Goal: Task Accomplishment & Management: Complete application form

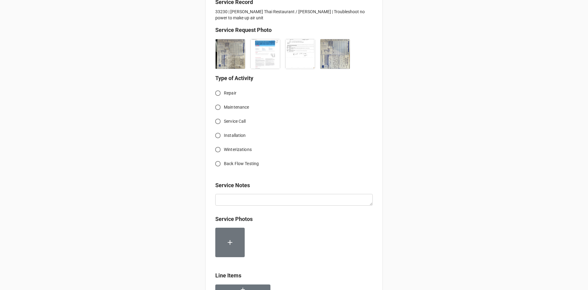
scroll to position [153, 0]
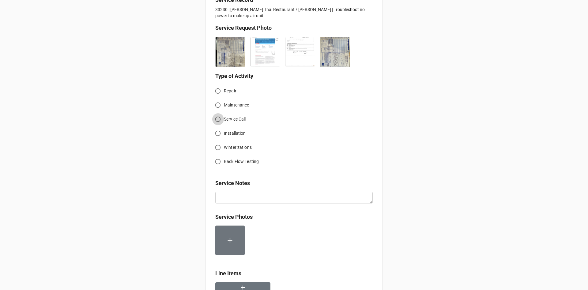
click at [218, 118] on input "Service Call" at bounding box center [218, 119] width 12 height 12
radio input "true"
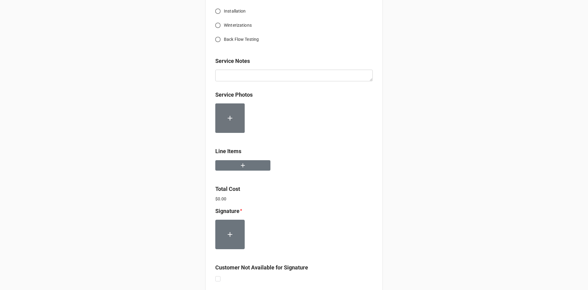
scroll to position [276, 0]
click at [249, 169] on button "button" at bounding box center [242, 164] width 55 height 11
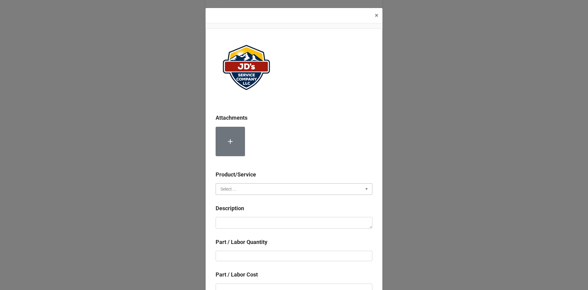
click at [271, 187] on input "text" at bounding box center [294, 188] width 156 height 11
click at [231, 199] on span "Services" at bounding box center [229, 200] width 16 height 5
click at [245, 218] on textarea at bounding box center [294, 223] width 157 height 12
paste textarea "9:30am-11:30am; Hood breaker tripping in morning startup. Identified failing co…"
type textarea "x"
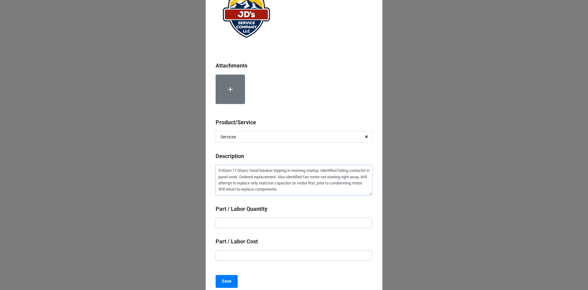
scroll to position [61, 0]
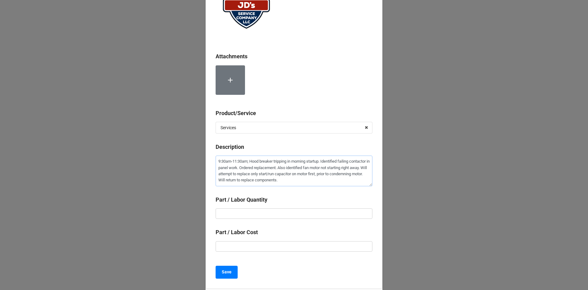
type textarea "9:30am-11:30am; Hood breaker tripping in morning startup. Identified failing co…"
click at [302, 219] on div "Part / Labor Quantity" at bounding box center [294, 209] width 157 height 28
click at [302, 212] on input "text" at bounding box center [294, 213] width 157 height 10
type textarea "x"
type input "2"
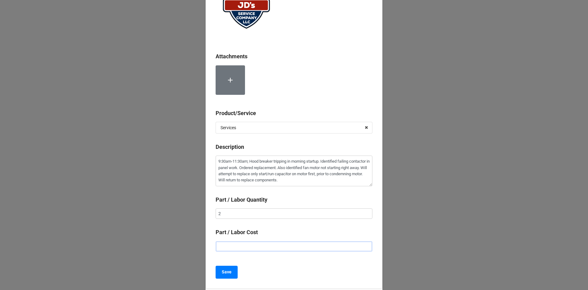
type textarea "x"
type input "$2.00"
type textarea "x"
type input "$22.00"
type textarea "x"
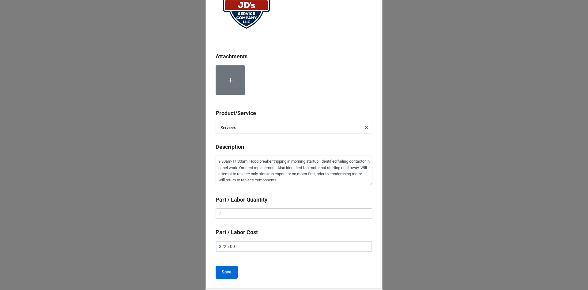
type input "$225.00"
click at [228, 275] on button "Save" at bounding box center [227, 271] width 22 height 13
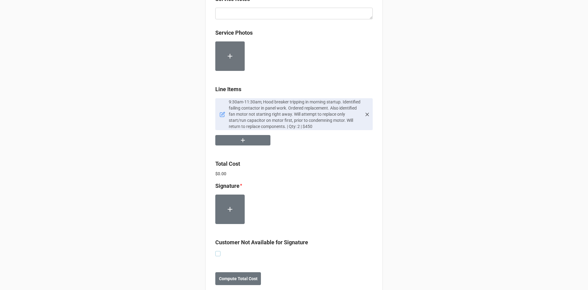
click at [218, 251] on label at bounding box center [217, 251] width 5 height 0
checkbox input "true"
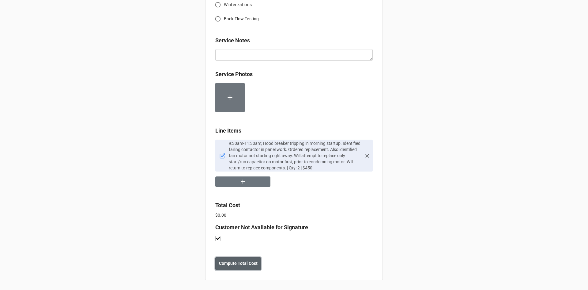
click at [236, 261] on b "Compute Total Cost" at bounding box center [238, 263] width 39 height 6
click at [246, 181] on button "button" at bounding box center [242, 181] width 55 height 11
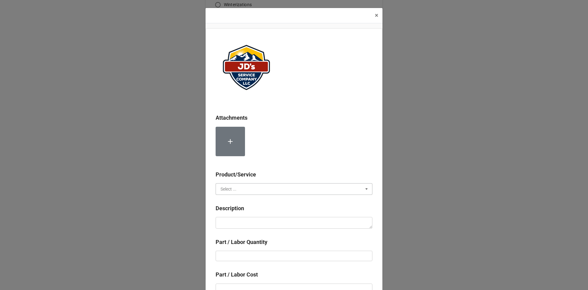
click at [243, 185] on input "text" at bounding box center [294, 188] width 156 height 11
click at [233, 210] on span "Material Cost" at bounding box center [233, 211] width 25 height 5
click at [244, 220] on textarea at bounding box center [294, 223] width 157 height 12
type textarea "x"
type textarea "C"
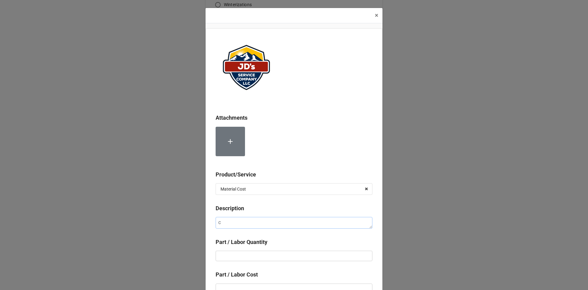
type textarea "x"
type textarea "Ch"
type textarea "x"
type textarea "Che"
type textarea "x"
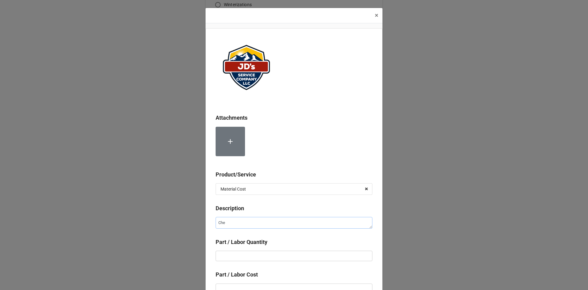
type textarea "Chem"
type textarea "x"
type textarea "Chemi"
type textarea "x"
type textarea "Chemic"
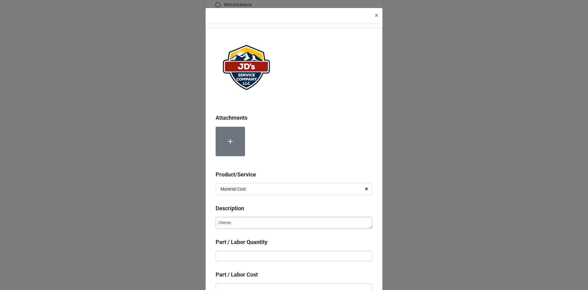
type textarea "x"
type textarea "Chemica"
type textarea "x"
type textarea "Chemical"
type textarea "x"
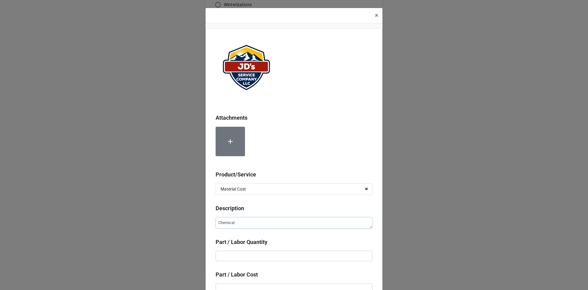
type textarea "Chemical"
type textarea "x"
type textarea "Chemical C"
type textarea "x"
type textarea "Chemical Co"
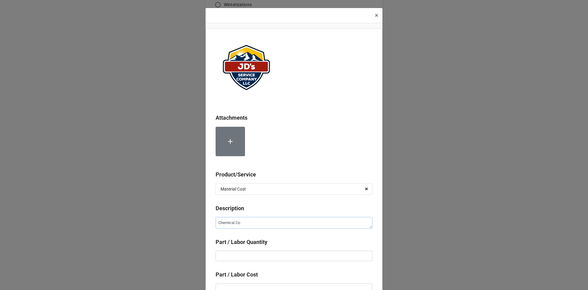
type textarea "x"
type textarea "Chemical Coi"
type textarea "x"
type textarea "Chemical Coil"
type textarea "x"
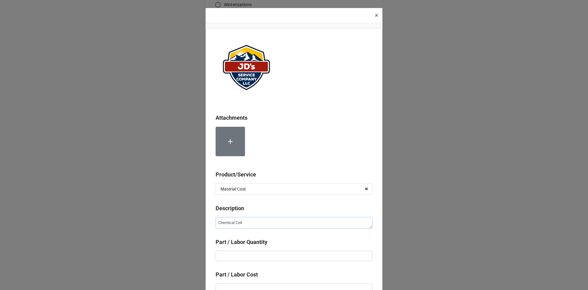
type textarea "Chemical Coil"
type textarea "x"
type textarea "Chemical Coil C"
type textarea "x"
type textarea "Chemical Coil Cl"
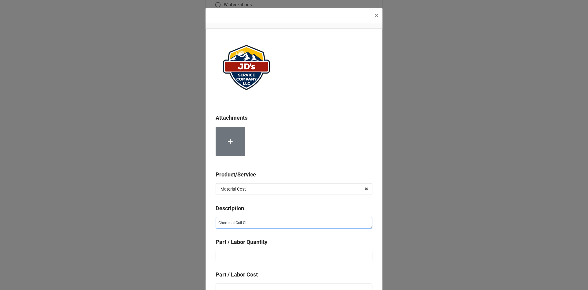
type textarea "x"
type textarea "Chemical Coil Cle"
type textarea "x"
type textarea "Chemical Coil Clea"
type textarea "x"
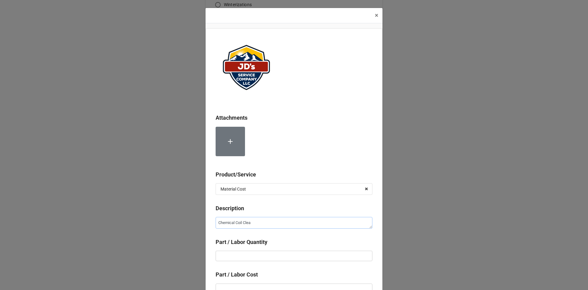
type textarea "Chemical Coil Clean"
type textarea "x"
type textarea "Chemical Coil Cleane"
type textarea "x"
type textarea "Chemical Coil Cleaner"
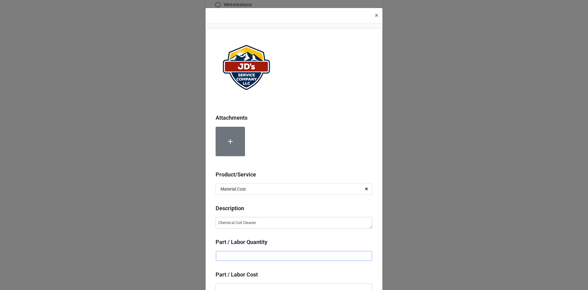
type textarea "x"
type input "1"
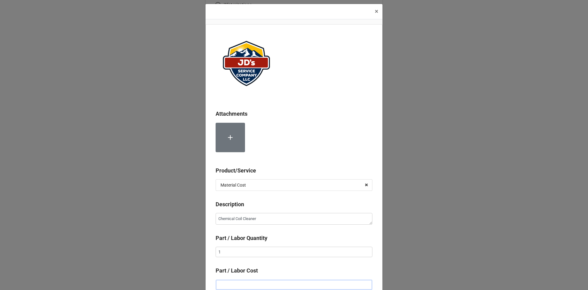
type textarea "x"
type input "$2.00"
type textarea "x"
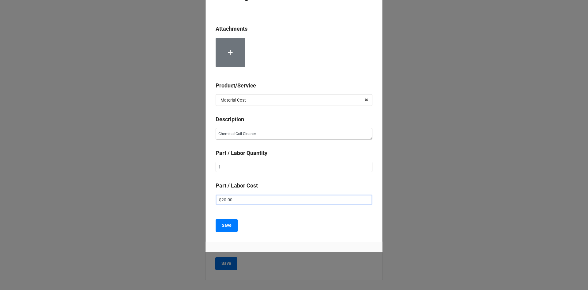
scroll to position [89, 0]
type input "$20.00"
click at [226, 224] on b "Save" at bounding box center [227, 225] width 10 height 6
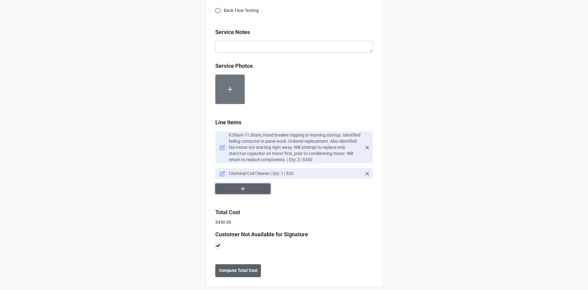
scroll to position [311, 0]
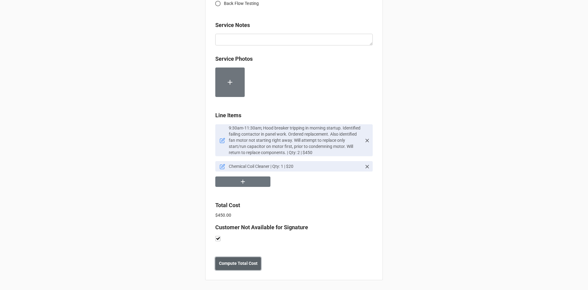
click at [233, 263] on b "Compute Total Cost" at bounding box center [238, 263] width 39 height 6
click at [227, 265] on b "Save" at bounding box center [227, 263] width 10 height 6
